Goal: Task Accomplishment & Management: Complete application form

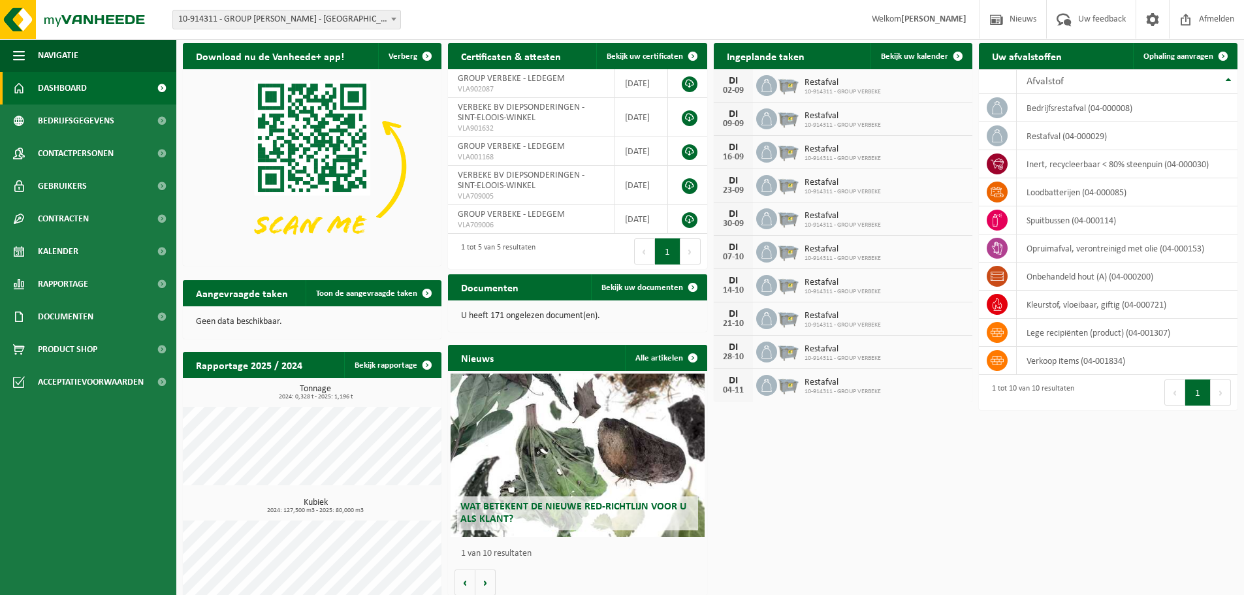
scroll to position [53, 0]
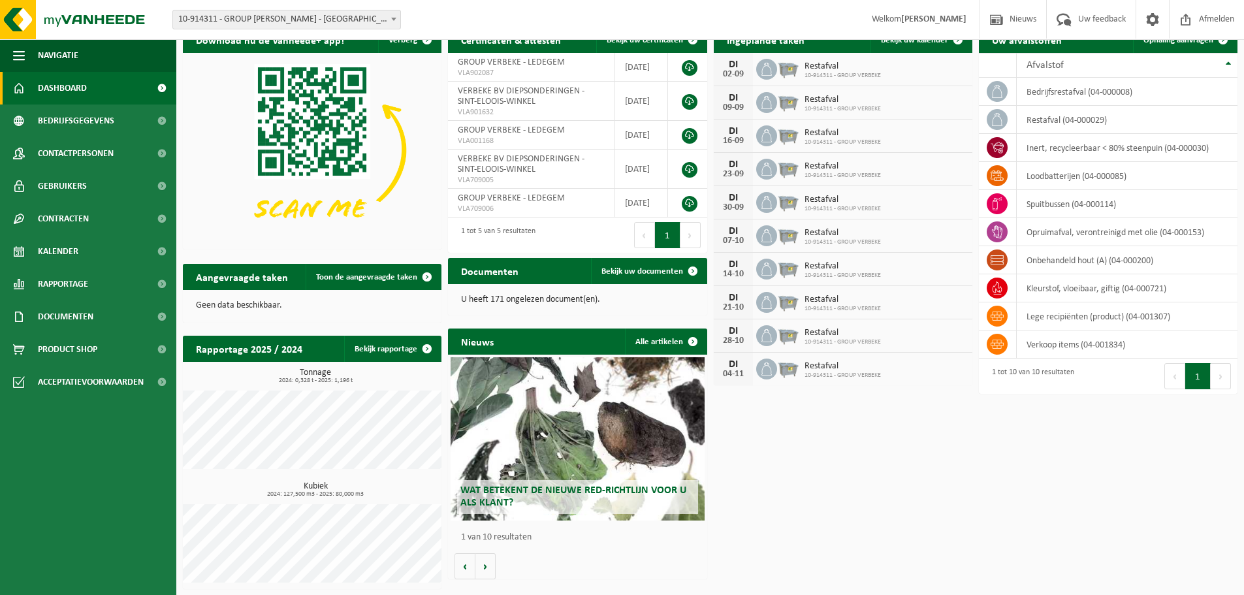
click at [594, 455] on div "Wat betekent de nieuwe RED-richtlijn voor u als klant?" at bounding box center [577, 438] width 253 height 163
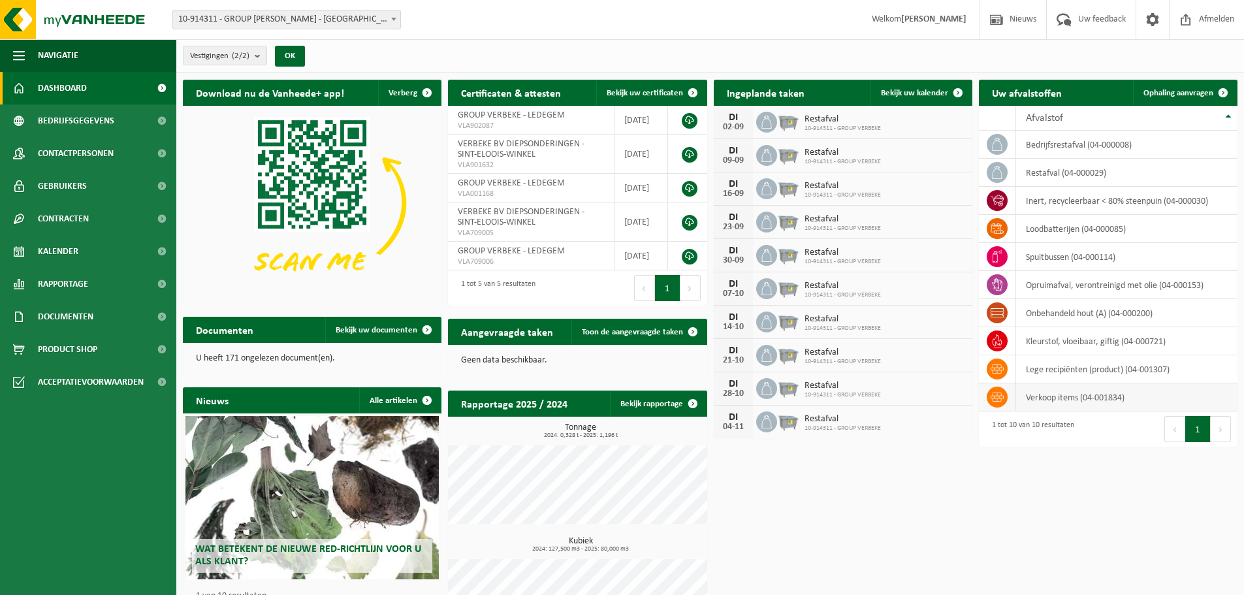
click at [1067, 391] on td "verkoop items (04-001834)" at bounding box center [1126, 397] width 221 height 28
click at [994, 399] on icon at bounding box center [997, 397] width 13 height 13
click at [1167, 89] on span "Ophaling aanvragen" at bounding box center [1179, 93] width 70 height 8
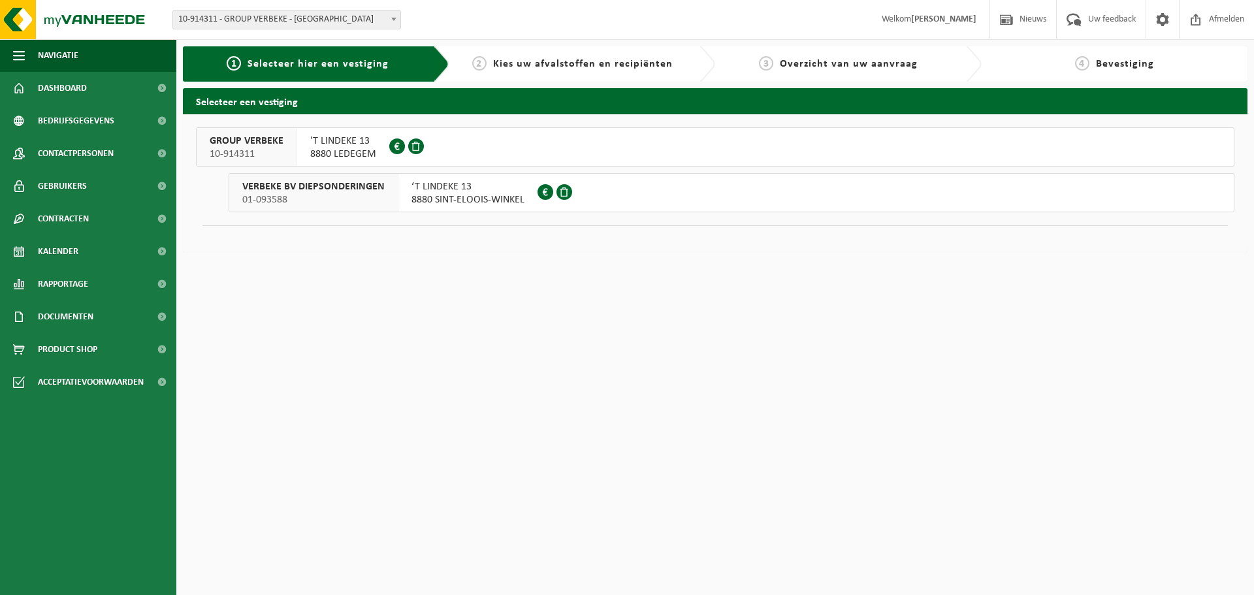
click at [543, 193] on span at bounding box center [546, 192] width 16 height 16
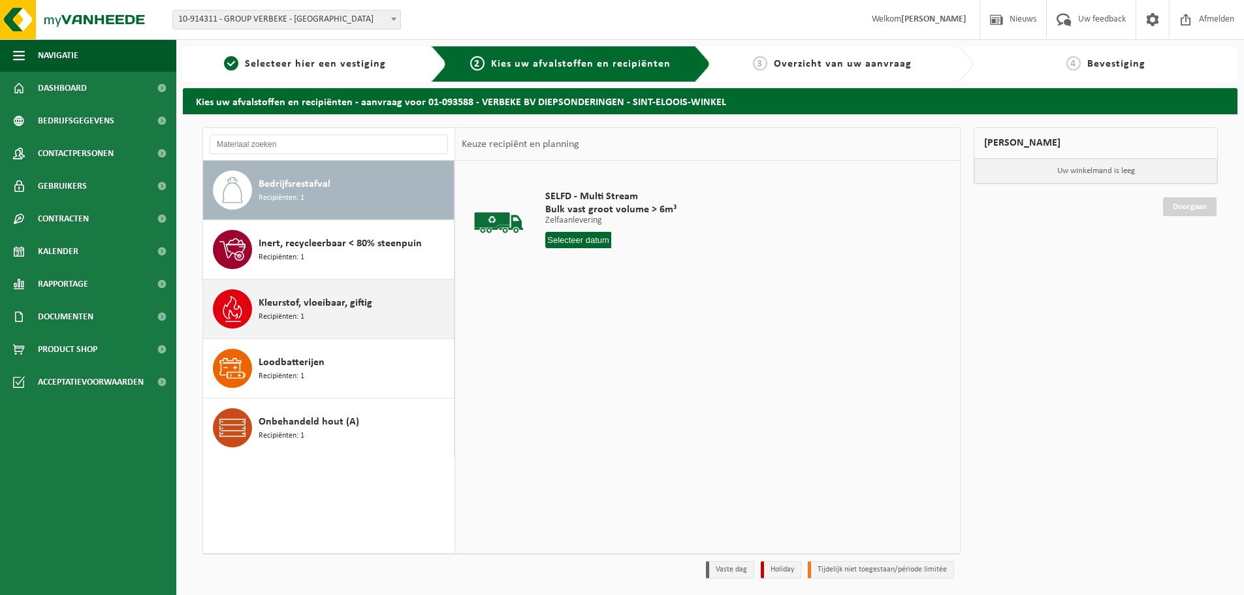
click at [374, 309] on div "Kleurstof, vloeibaar, giftig Recipiënten: 1" at bounding box center [355, 308] width 192 height 39
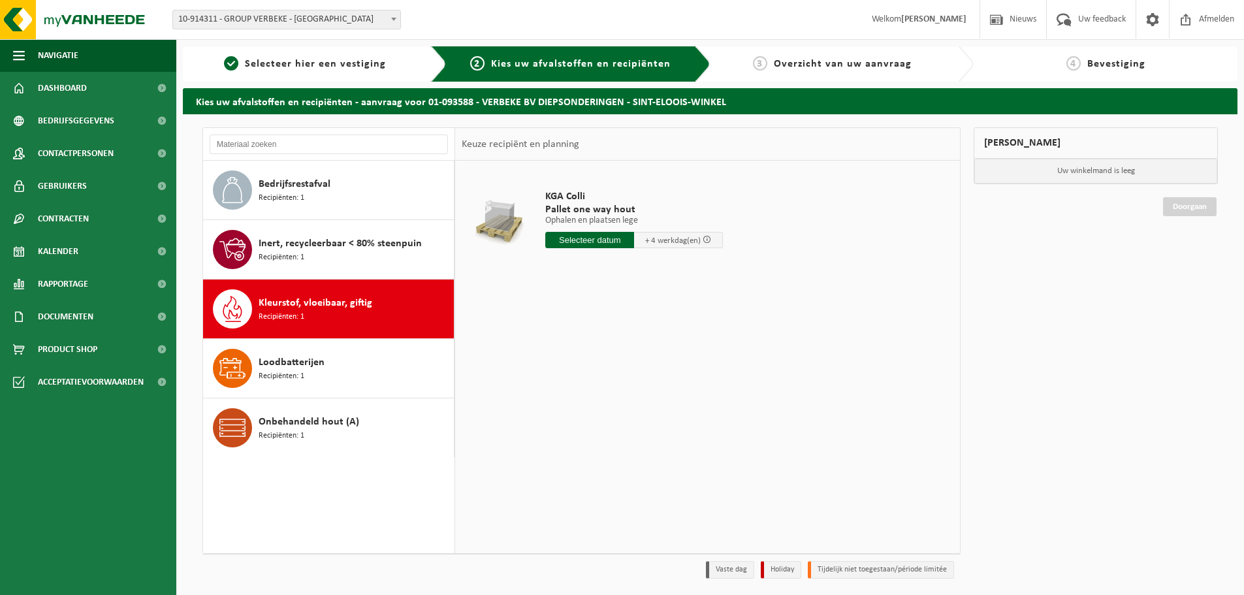
click at [586, 250] on div "KGA Colli Pallet one way hout Ophalen en plaatsen lege Ophalen en plaatsen lege…" at bounding box center [634, 222] width 191 height 91
click at [591, 239] on input "text" at bounding box center [589, 240] width 89 height 16
click at [695, 268] on icon at bounding box center [693, 269] width 21 height 21
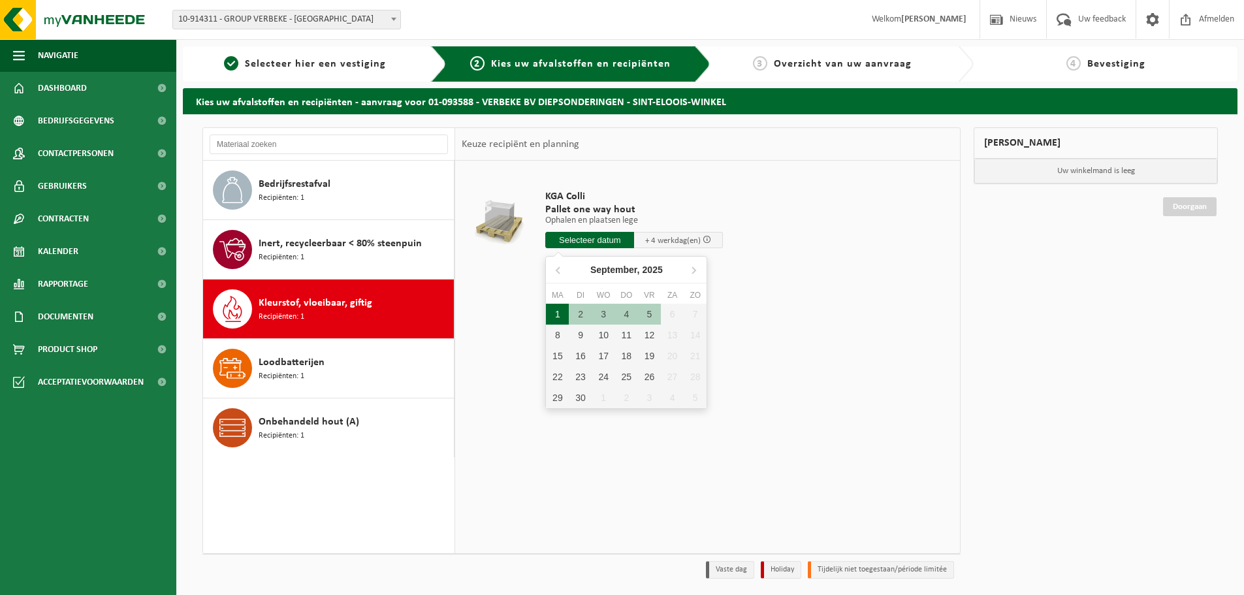
click at [562, 315] on div "1" at bounding box center [557, 314] width 23 height 21
type input "Van 2025-09-01"
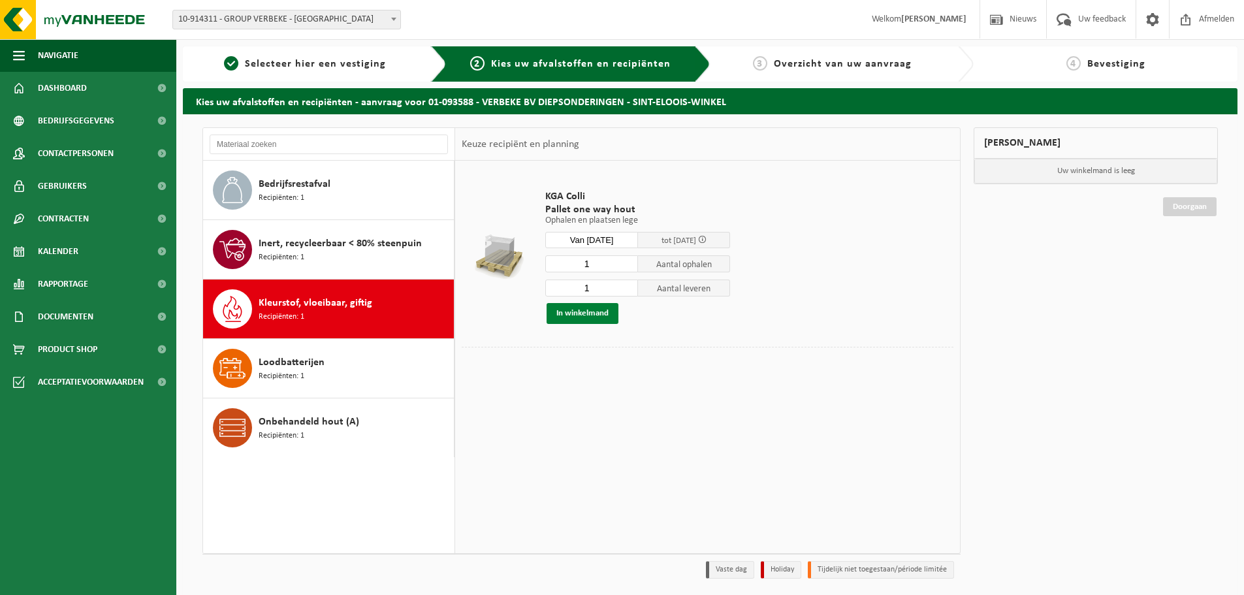
click at [591, 318] on button "In winkelmand" at bounding box center [583, 313] width 72 height 21
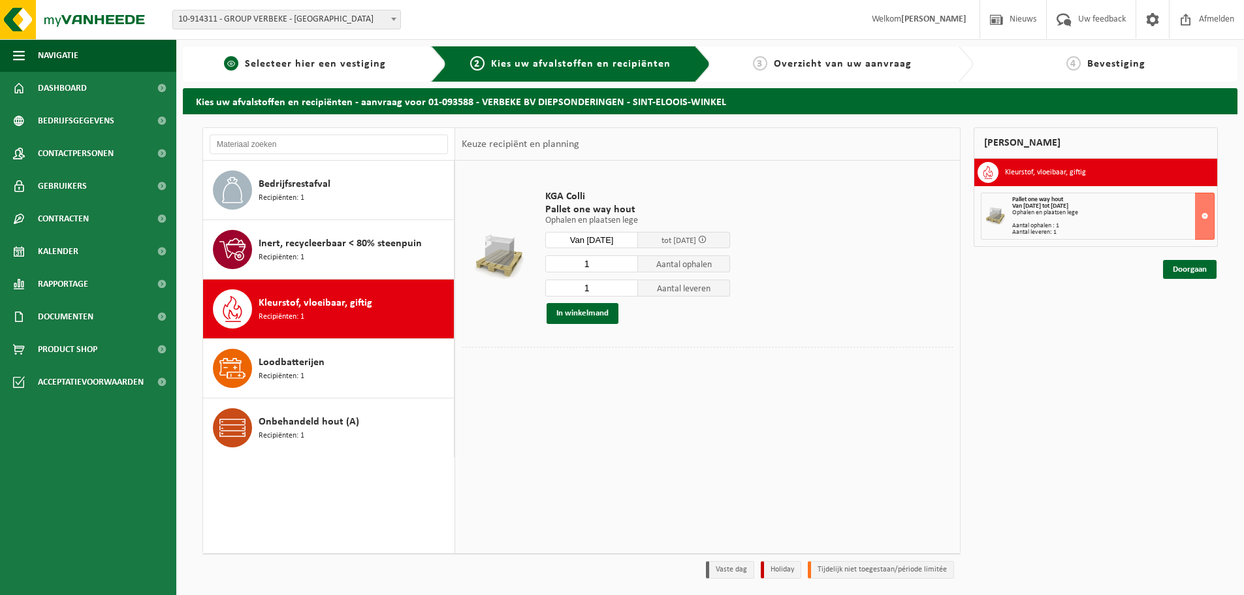
click at [316, 65] on span "Selecteer hier een vestiging" at bounding box center [315, 64] width 141 height 10
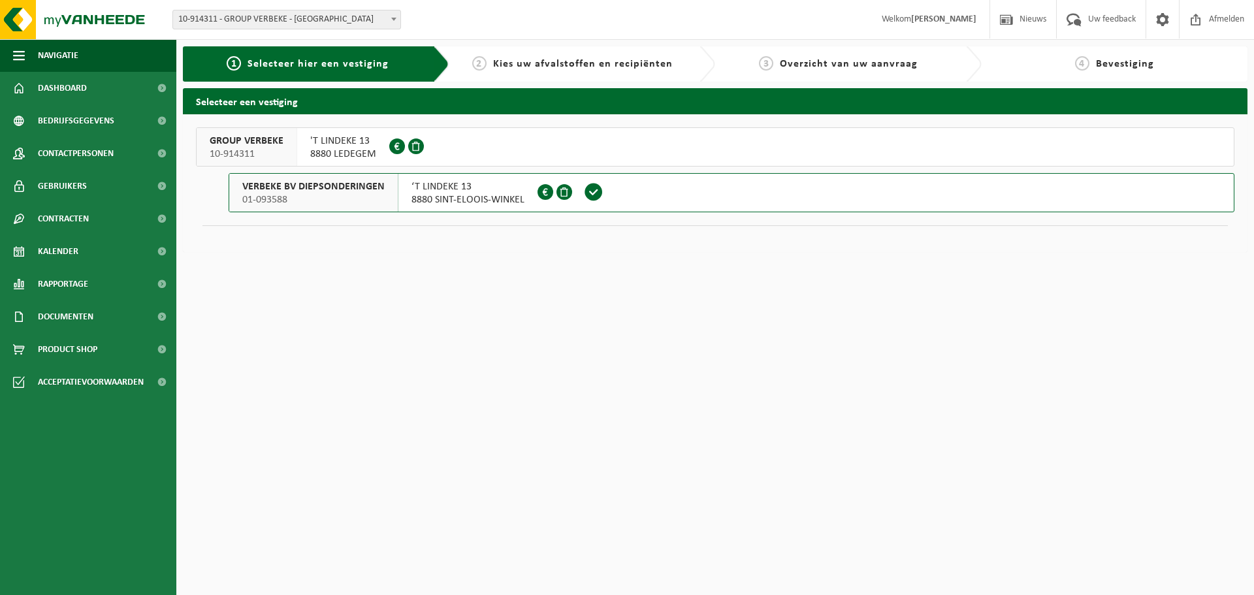
click at [395, 144] on span at bounding box center [397, 146] width 16 height 16
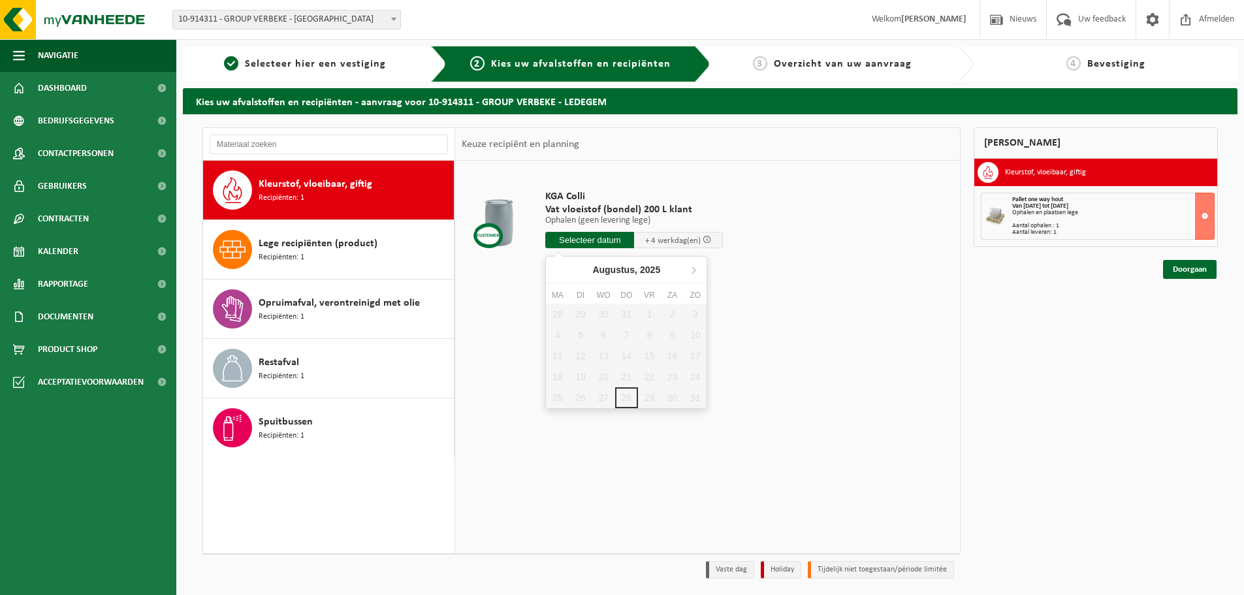
click at [586, 241] on input "text" at bounding box center [589, 240] width 89 height 16
click at [690, 273] on icon at bounding box center [693, 269] width 21 height 21
click at [561, 316] on div "1" at bounding box center [557, 314] width 23 height 21
type input "Van 2025-09-01"
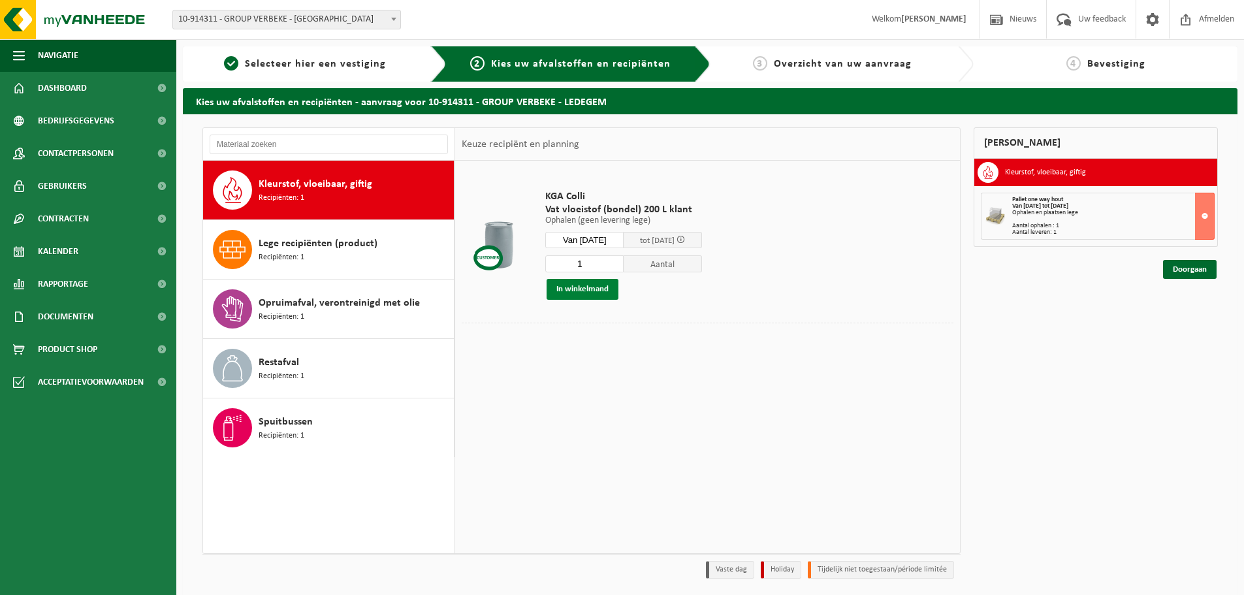
click at [598, 287] on button "In winkelmand" at bounding box center [583, 289] width 72 height 21
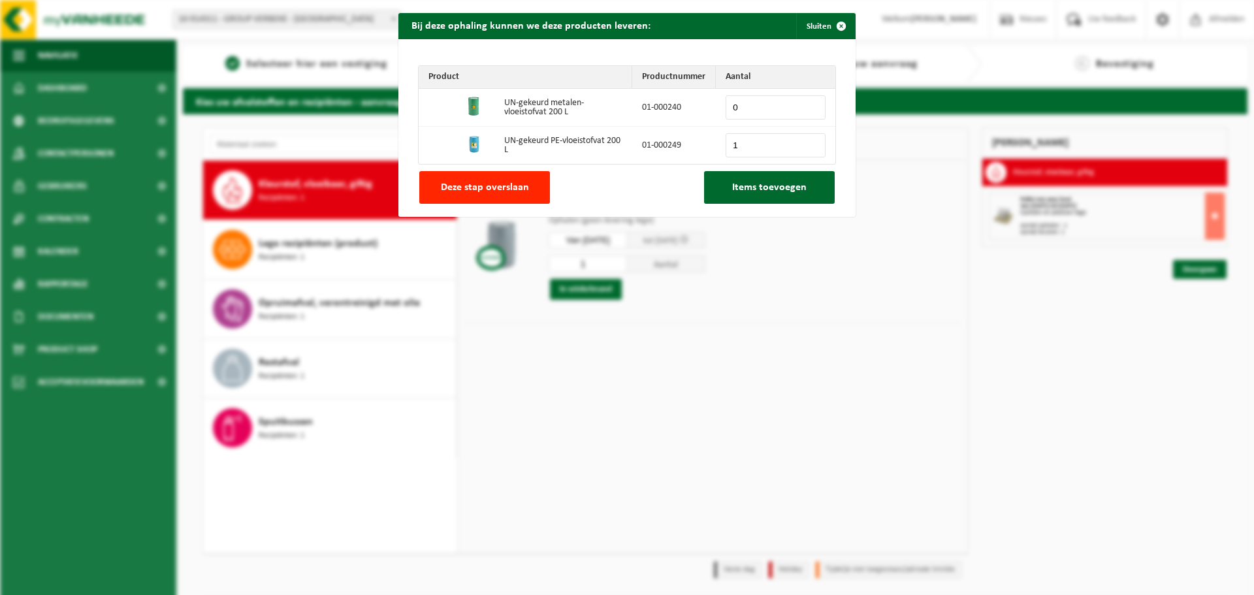
type input "1"
click at [809, 142] on input "1" at bounding box center [776, 145] width 100 height 24
click at [776, 195] on button "Items toevoegen" at bounding box center [769, 187] width 131 height 33
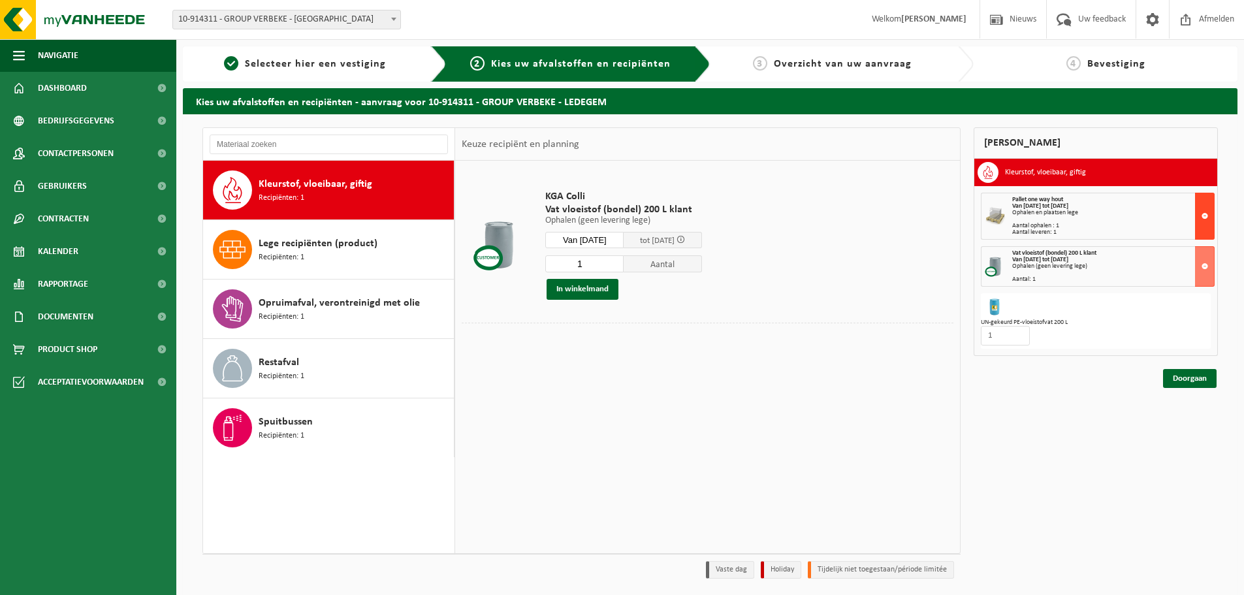
click at [1208, 209] on button at bounding box center [1205, 216] width 20 height 47
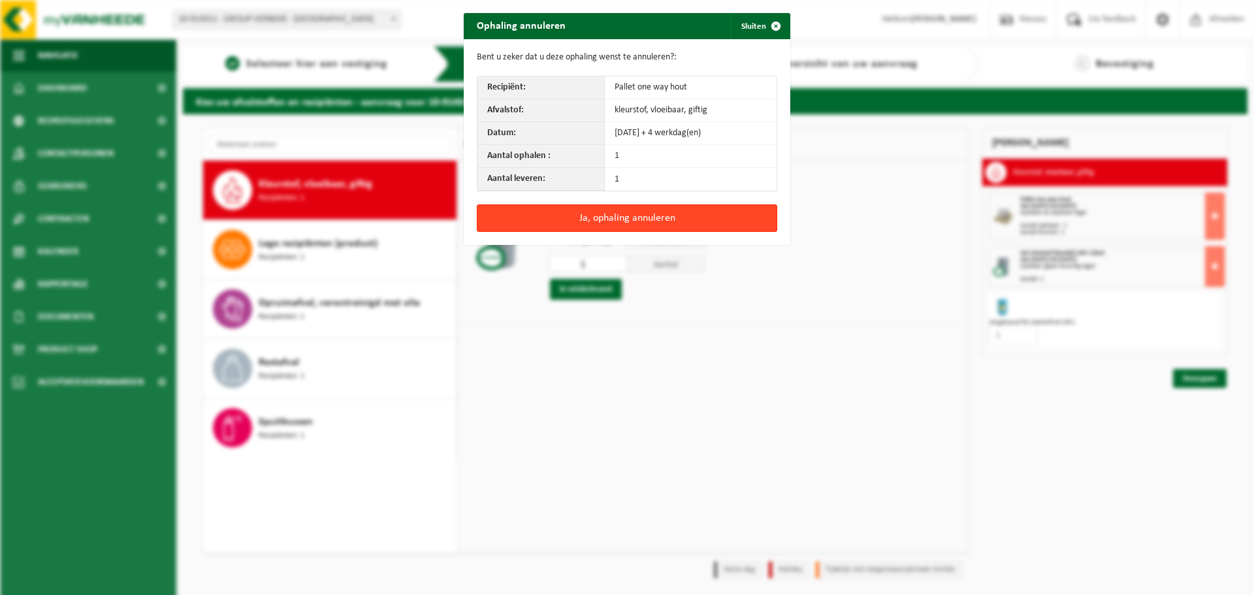
click at [630, 218] on button "Ja, ophaling annuleren" at bounding box center [627, 217] width 301 height 27
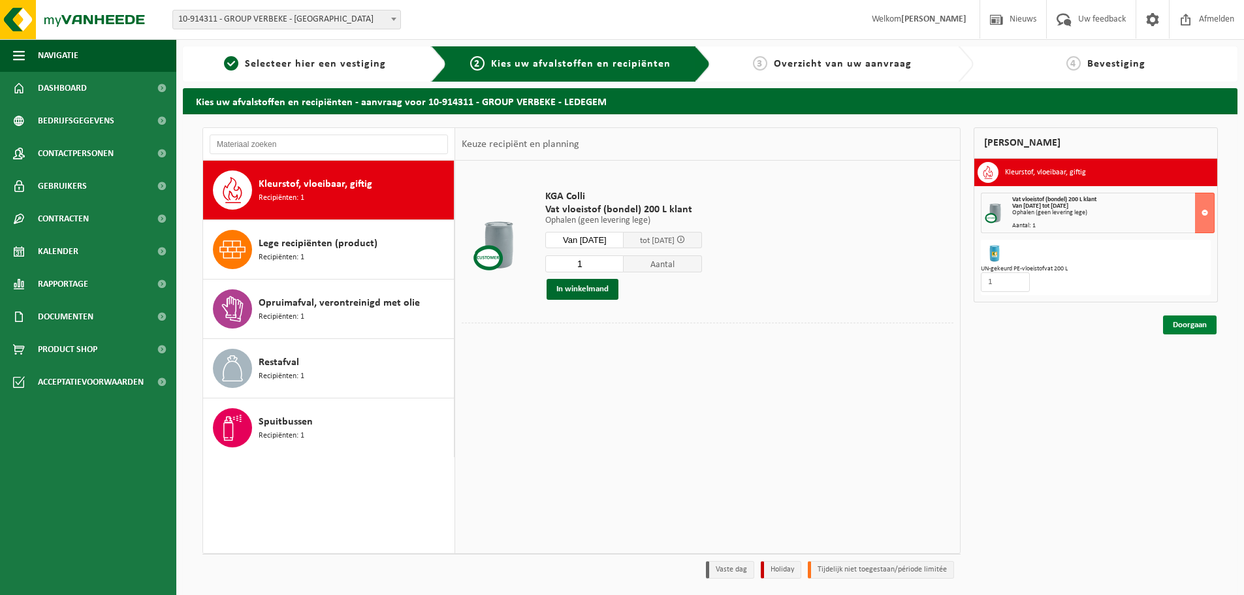
click at [1192, 328] on link "Doorgaan" at bounding box center [1190, 325] width 54 height 19
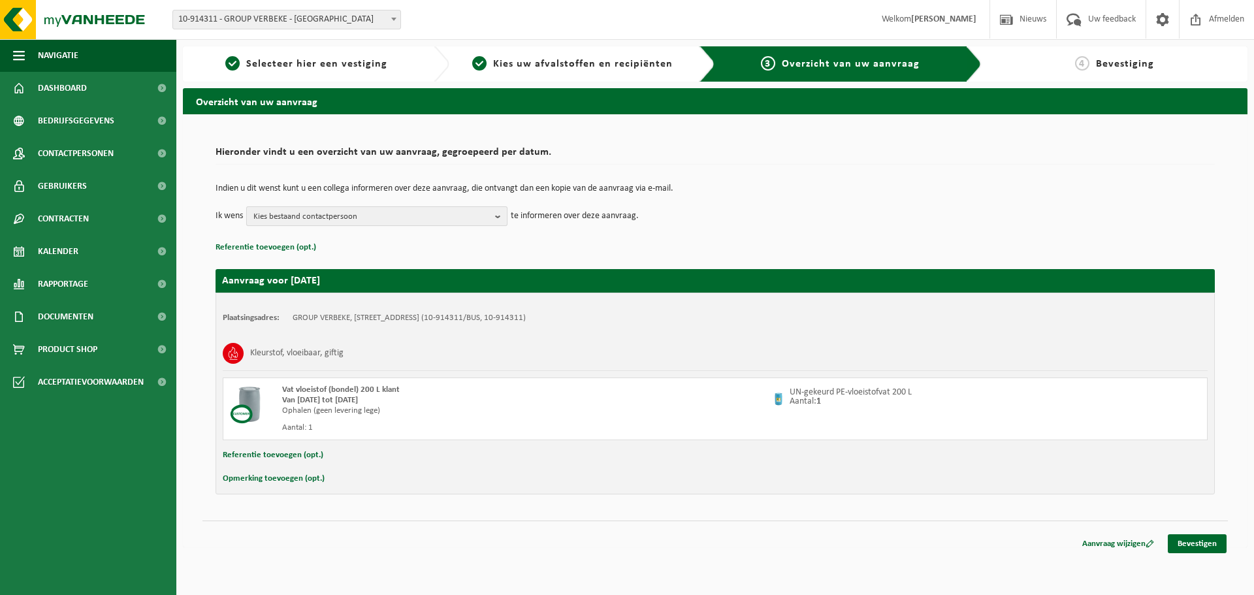
click at [308, 223] on span "Kies bestaand contactpersoon" at bounding box center [371, 217] width 236 height 20
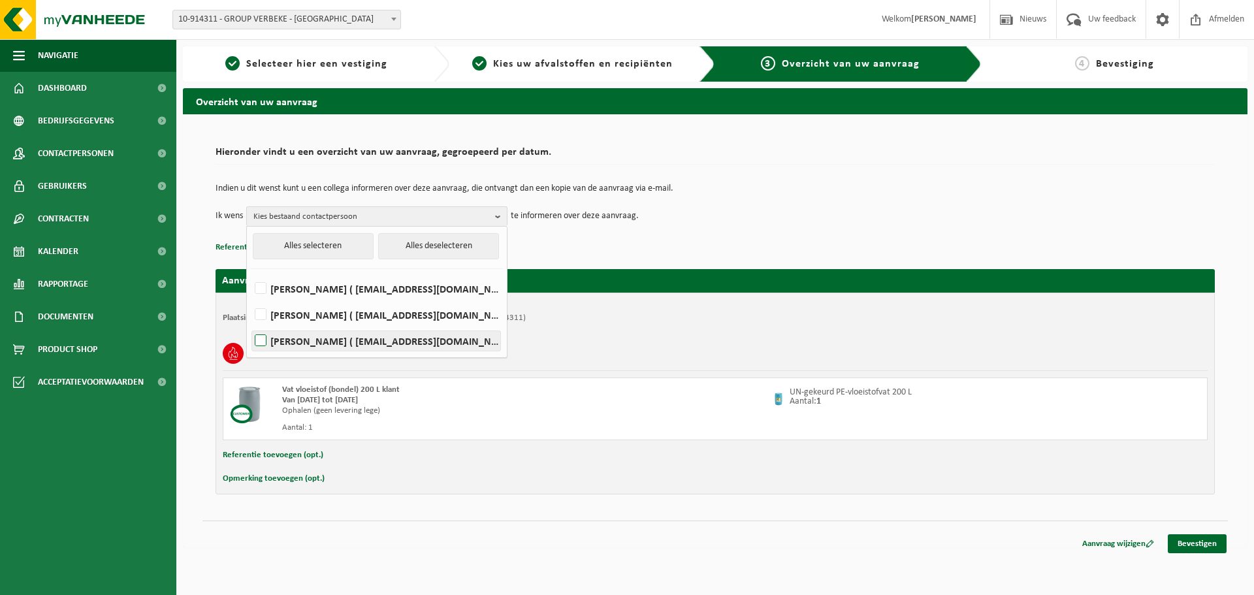
click at [308, 338] on label "Lin Waterbley ( lin.waterbley@verbeke.com )" at bounding box center [376, 341] width 248 height 20
click at [250, 325] on input "Lin Waterbley ( lin.waterbley@verbeke.com )" at bounding box center [250, 324] width 1 height 1
checkbox input "true"
click at [726, 345] on div "Kleurstof, vloeibaar, giftig" at bounding box center [715, 353] width 985 height 34
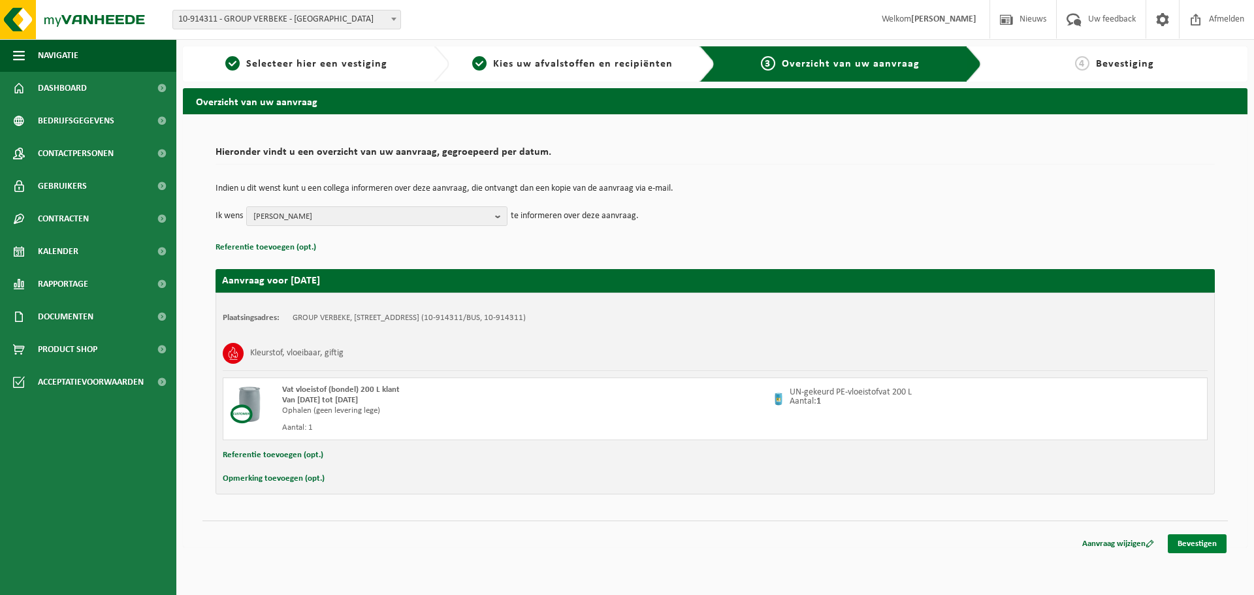
click at [1201, 543] on link "Bevestigen" at bounding box center [1197, 543] width 59 height 19
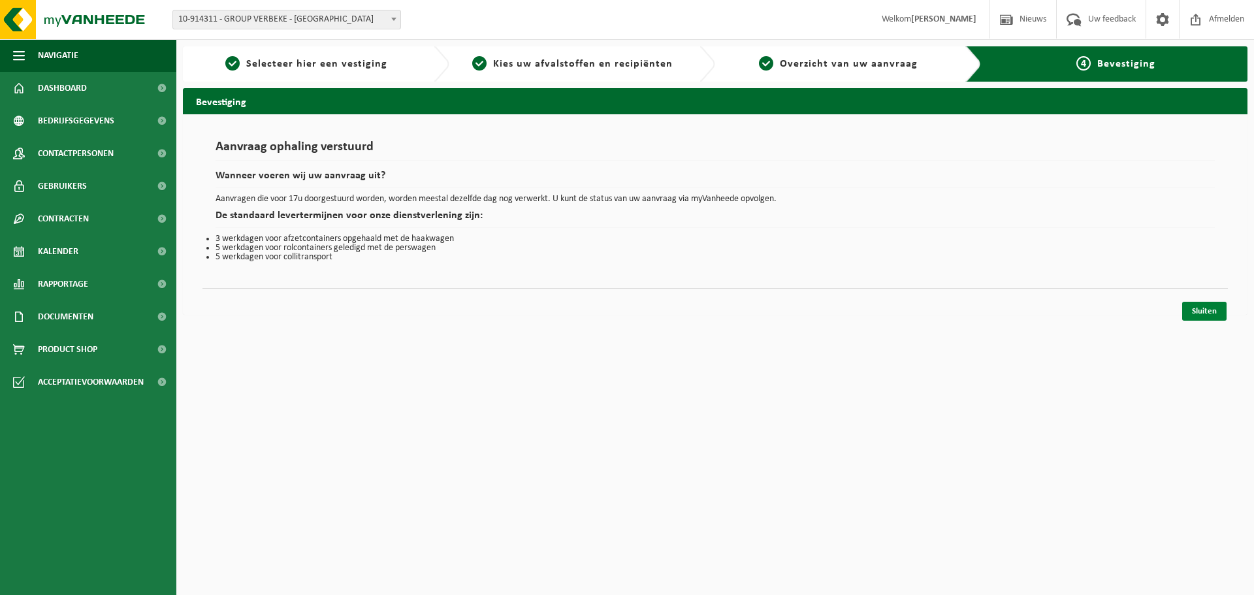
click at [1191, 307] on link "Sluiten" at bounding box center [1204, 311] width 44 height 19
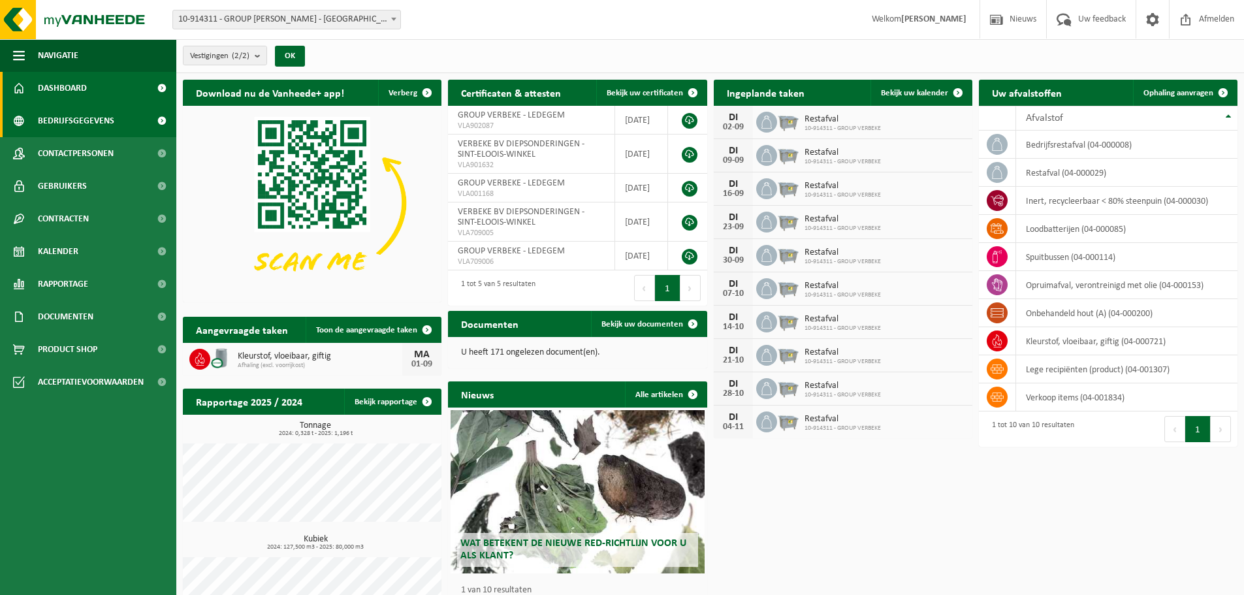
click at [96, 120] on span "Bedrijfsgegevens" at bounding box center [76, 121] width 76 height 33
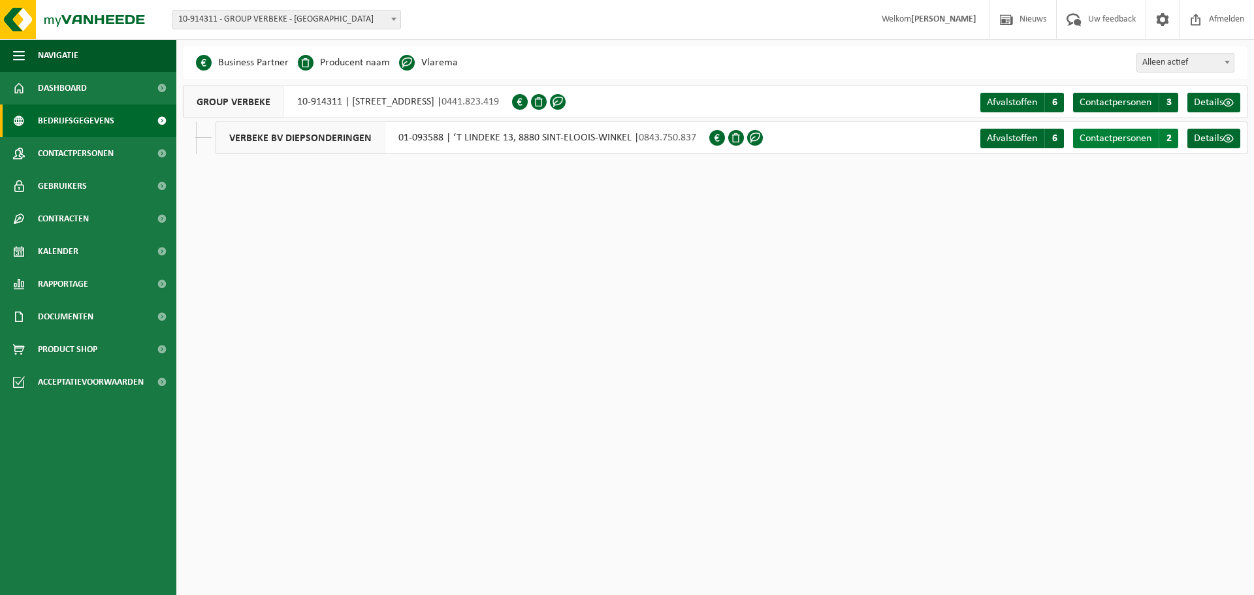
click at [1171, 142] on span "2" at bounding box center [1169, 139] width 20 height 20
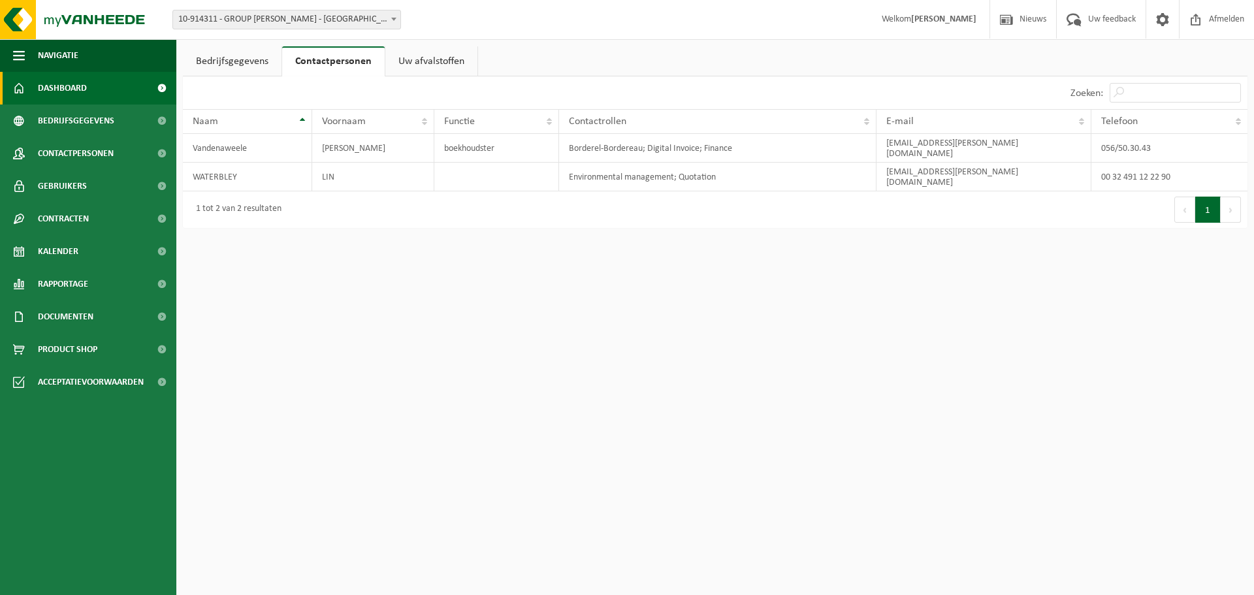
click at [63, 90] on span "Dashboard" at bounding box center [62, 88] width 49 height 33
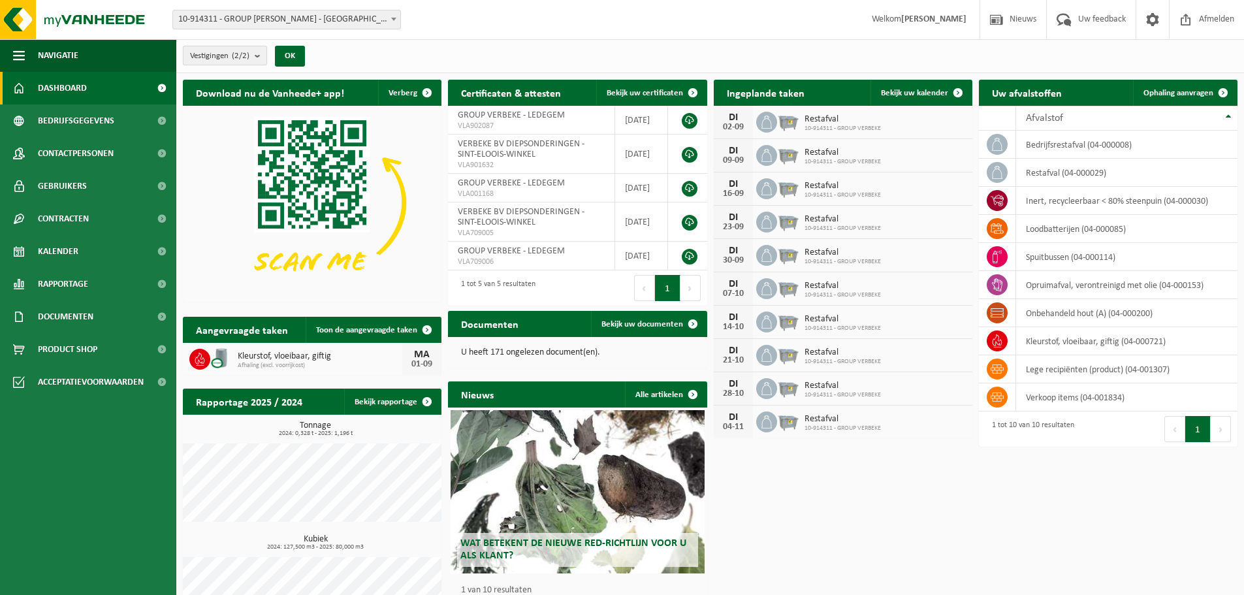
click at [223, 57] on span "Vestigingen (2/2)" at bounding box center [219, 56] width 59 height 20
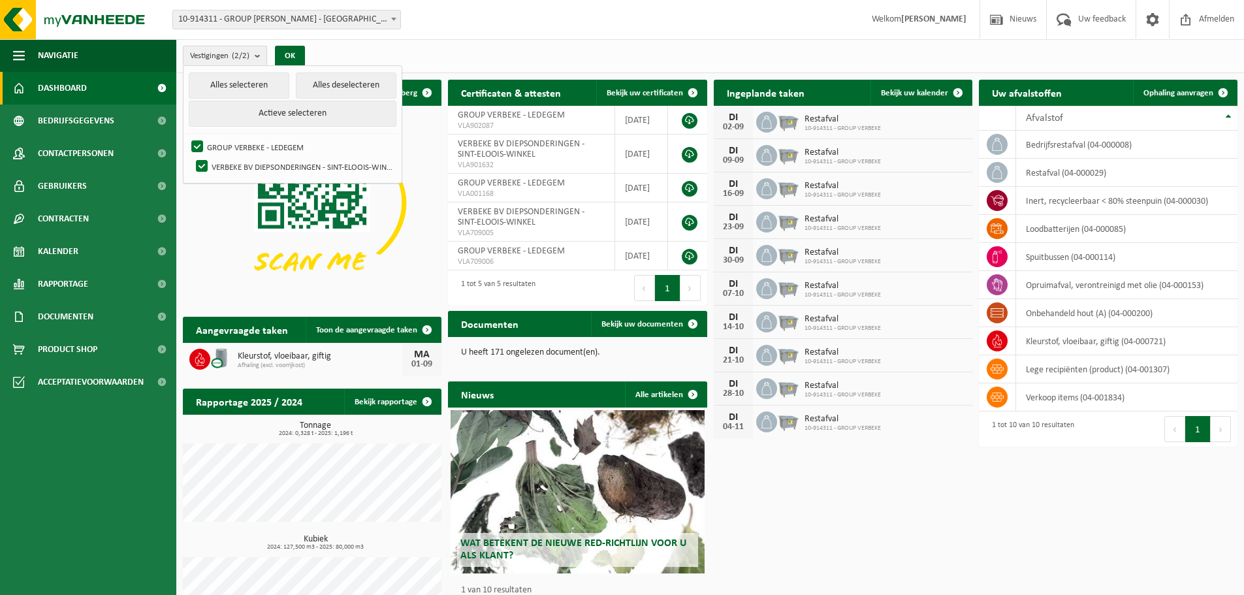
click at [223, 57] on span "Vestigingen (2/2)" at bounding box center [219, 56] width 59 height 20
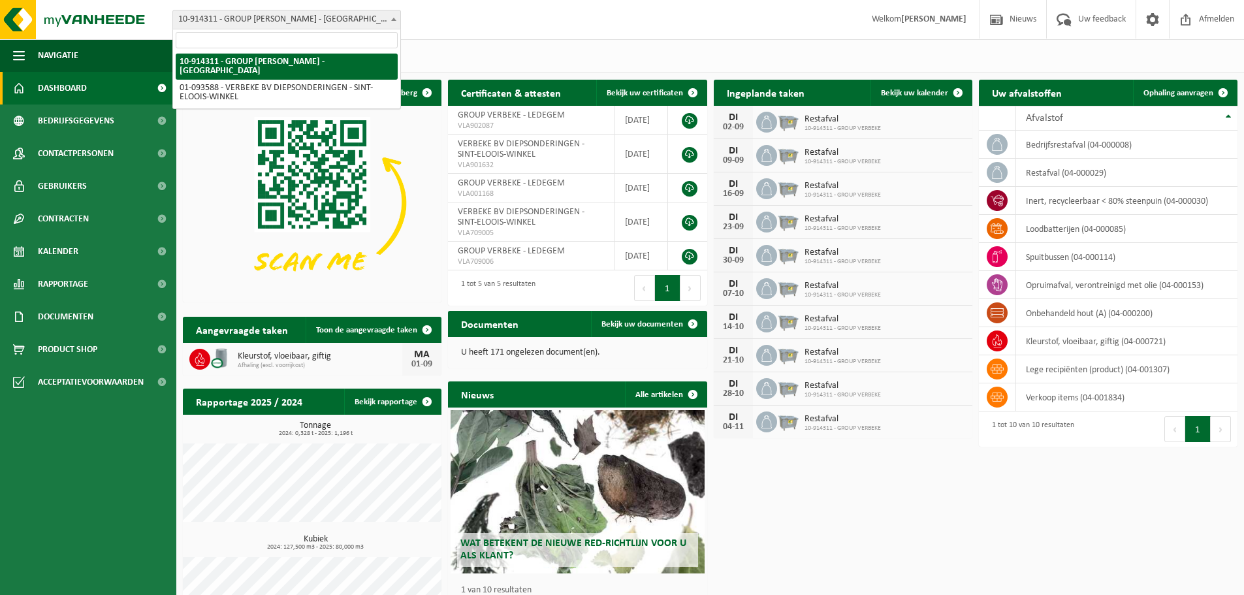
click at [357, 12] on span "10-914311 - GROUP [PERSON_NAME] - [GEOGRAPHIC_DATA]" at bounding box center [286, 19] width 227 height 18
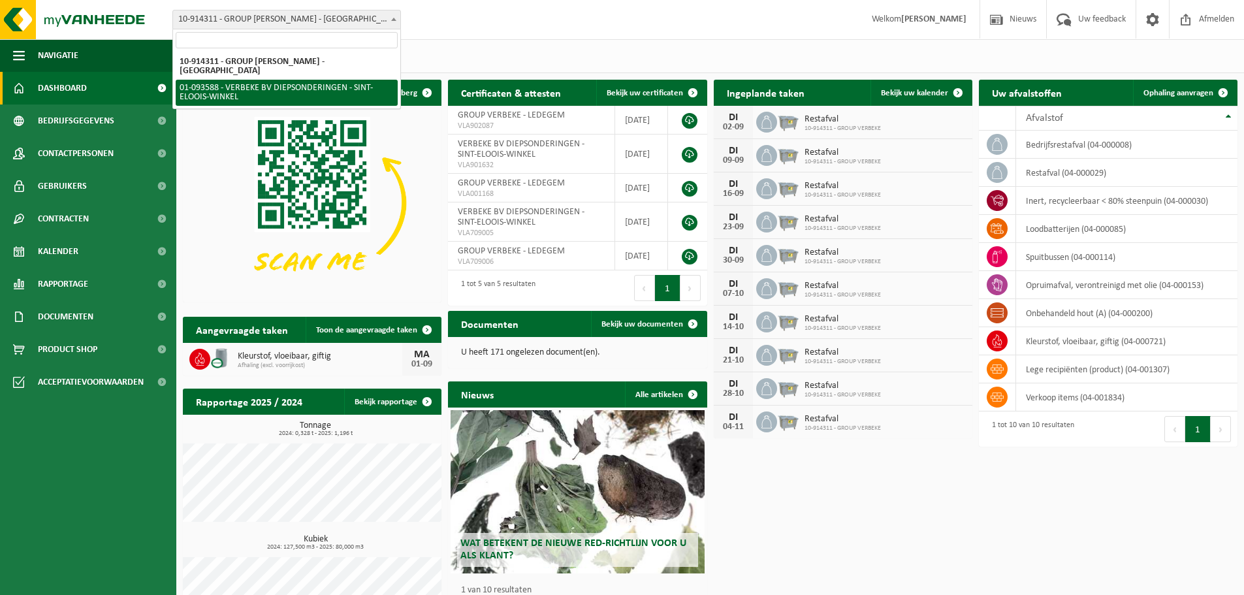
select select "21561"
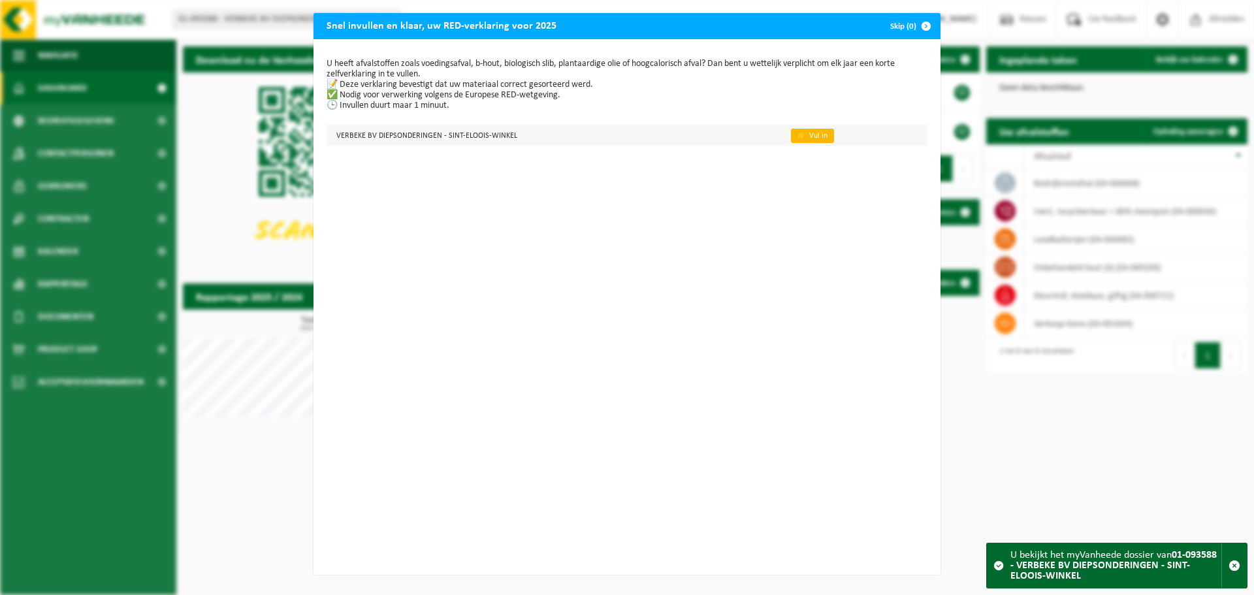
click at [800, 135] on link "👉 Vul in" at bounding box center [812, 136] width 43 height 14
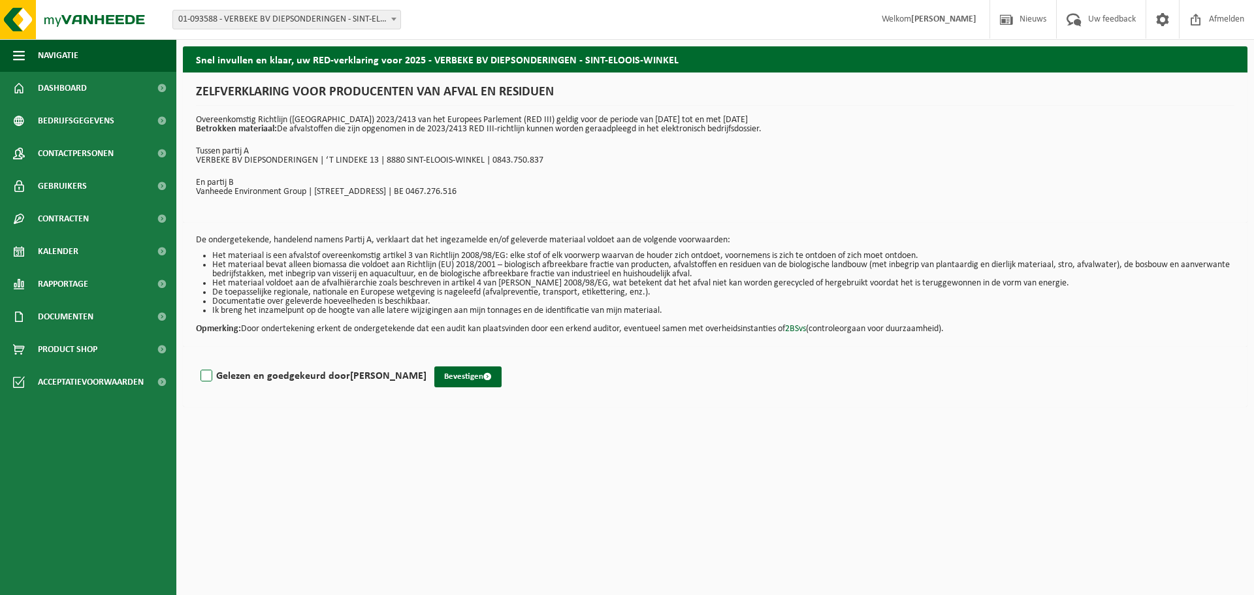
click at [202, 375] on label "Gelezen en goedgekeurd door LIN WATERBLEY" at bounding box center [312, 376] width 229 height 20
click at [427, 360] on input "Gelezen en goedgekeurd door LIN WATERBLEY" at bounding box center [427, 359] width 1 height 1
checkbox input "true"
click at [444, 378] on button "Bevestigen" at bounding box center [467, 376] width 67 height 21
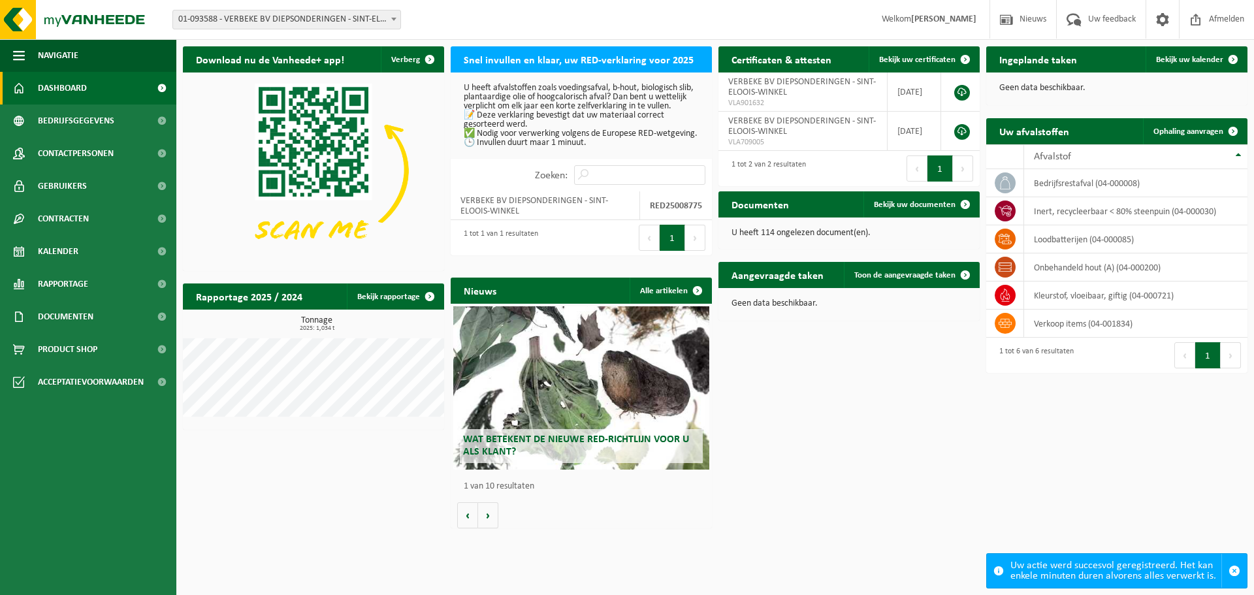
click at [510, 148] on p "U heeft afvalstoffen zoals voedingsafval, b-hout, biologisch slib, plantaardige…" at bounding box center [581, 116] width 235 height 64
click at [545, 57] on h2 "Snel invullen en klaar, uw RED-verklaring voor 2025" at bounding box center [579, 58] width 256 height 25
click at [604, 46] on h2 "Snel invullen en klaar, uw RED-verklaring voor 2025" at bounding box center [579, 58] width 256 height 25
click at [607, 67] on h2 "Snel invullen en klaar, uw RED-verklaring voor 2025" at bounding box center [579, 58] width 256 height 25
click at [520, 146] on p "U heeft afvalstoffen zoals voedingsafval, b-hout, biologisch slib, plantaardige…" at bounding box center [581, 116] width 235 height 64
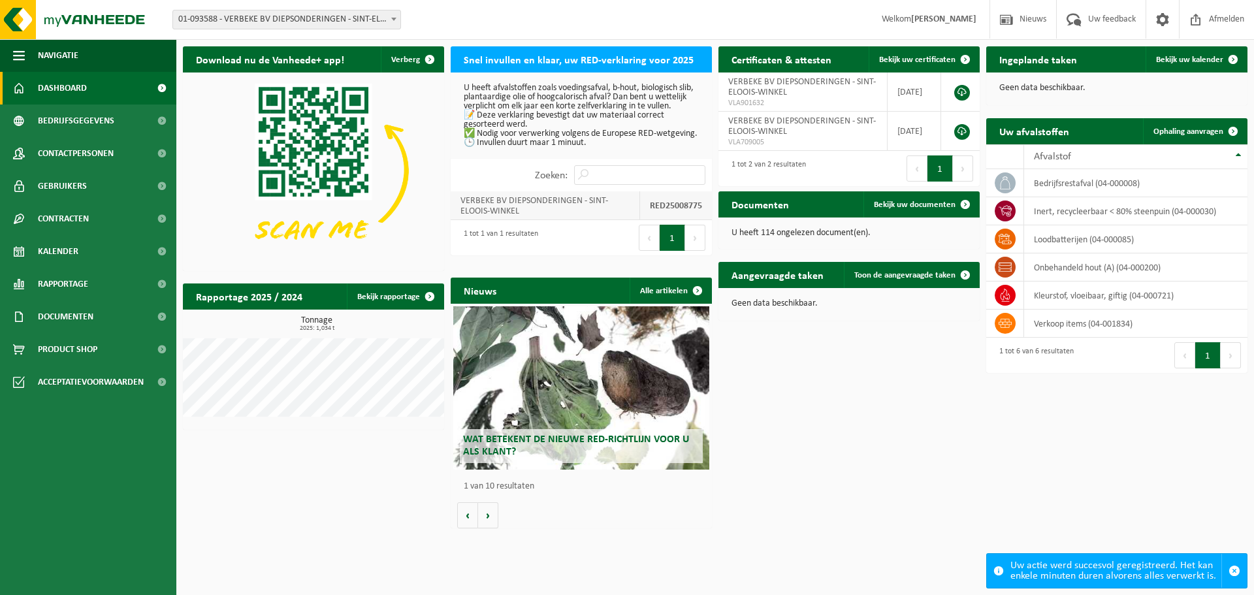
click at [497, 220] on td "VERBEKE BV DIEPSONDERINGEN - SINT-ELOOIS-WINKEL" at bounding box center [545, 205] width 189 height 29
click at [495, 138] on p "U heeft afvalstoffen zoals voedingsafval, b-hout, biologisch slib, plantaardige…" at bounding box center [581, 116] width 235 height 64
click at [283, 20] on span "01-093588 - VERBEKE BV DIEPSONDERINGEN - SINT-ELOOIS-WINKEL" at bounding box center [286, 19] width 227 height 18
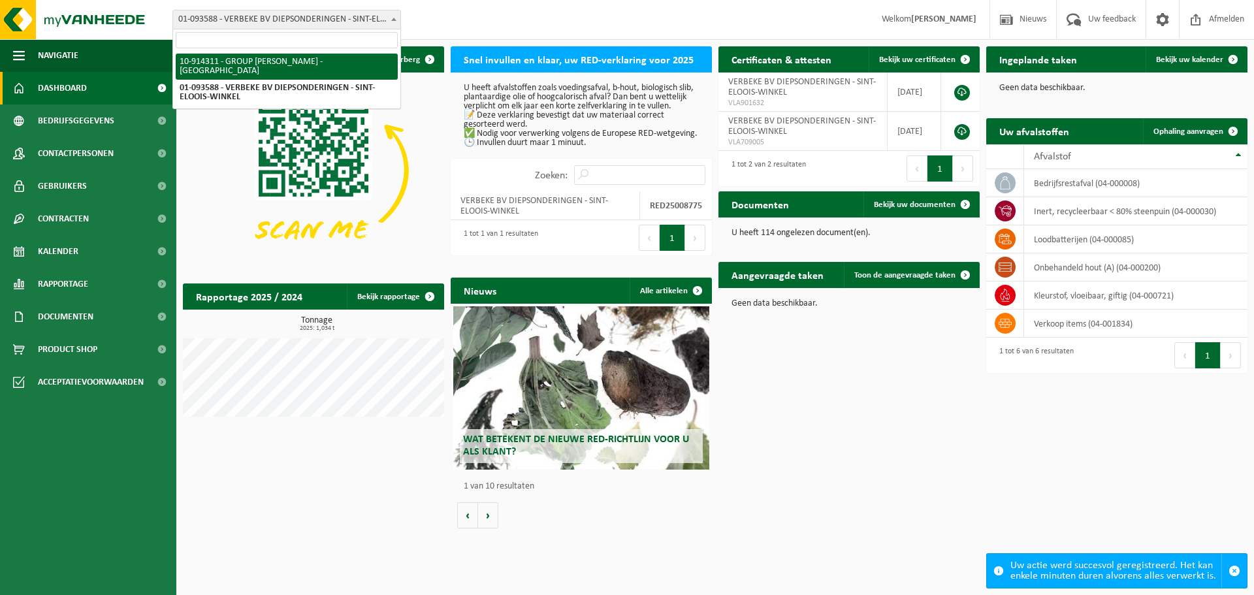
select select "126500"
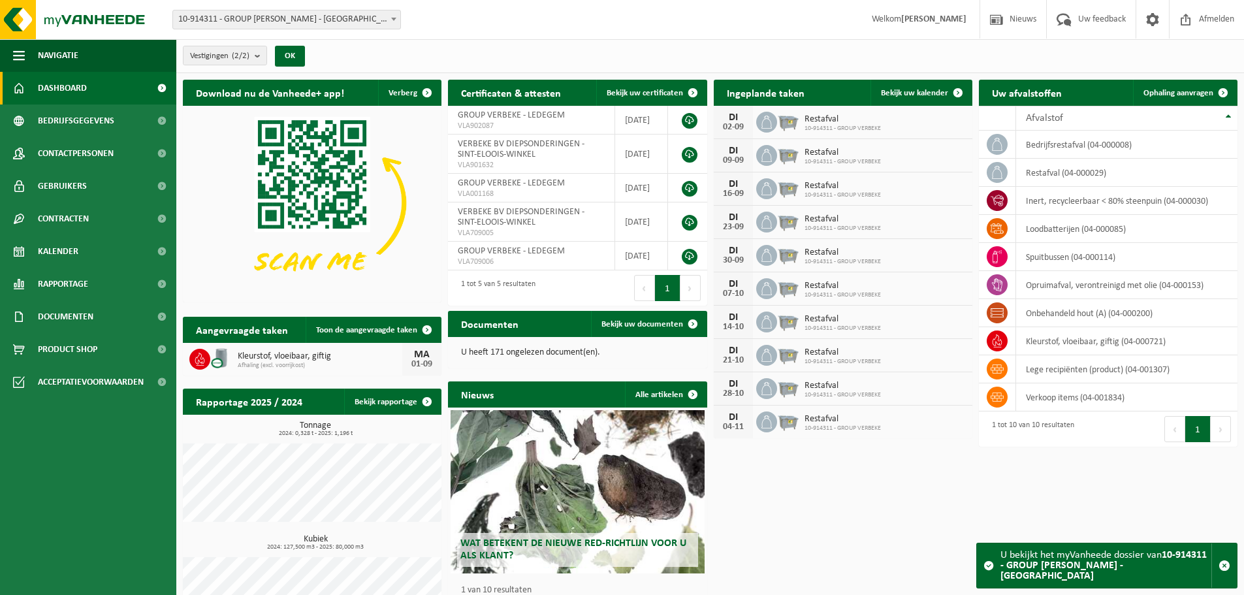
click at [316, 20] on span "10-914311 - GROUP [PERSON_NAME] - [GEOGRAPHIC_DATA]" at bounding box center [286, 19] width 227 height 18
select select "21561"
